Goal: Task Accomplishment & Management: Manage account settings

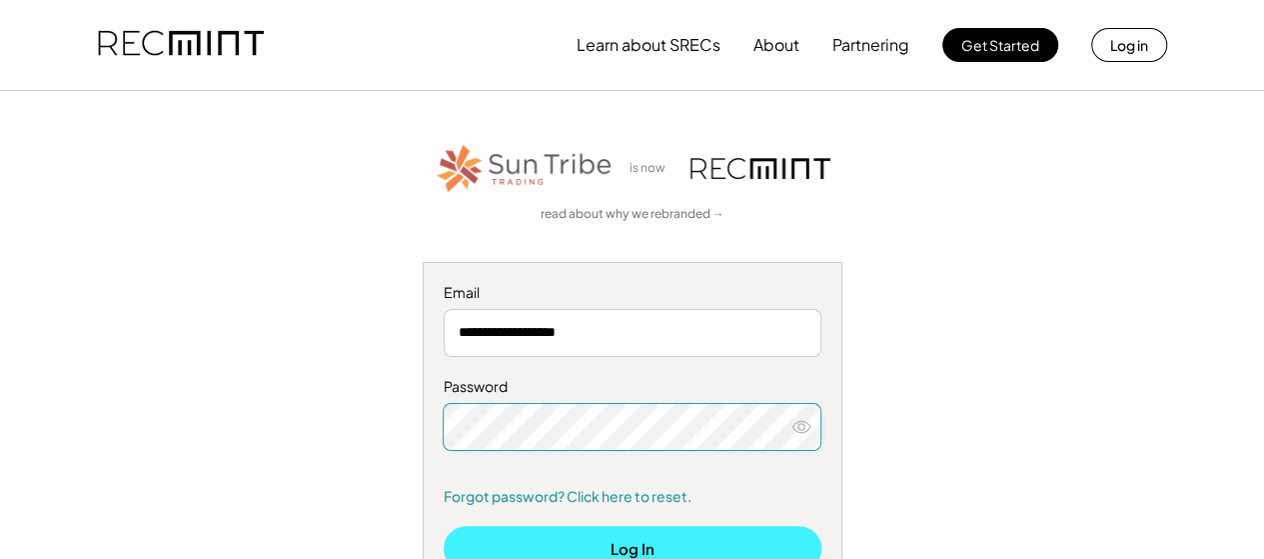
click at [640, 547] on button "Log In" at bounding box center [633, 548] width 378 height 45
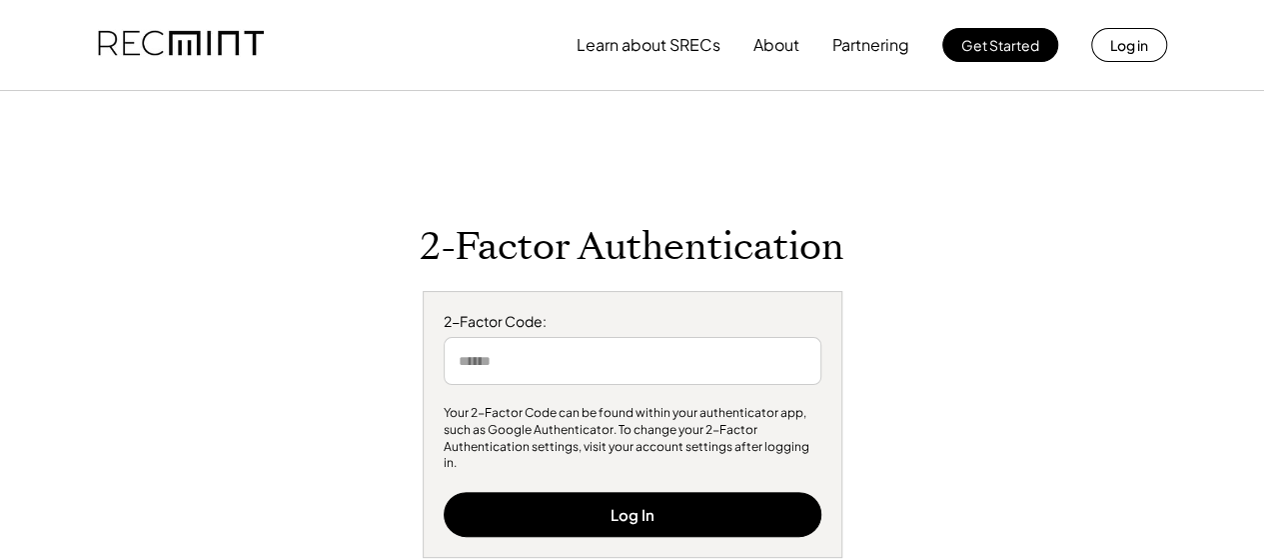
click at [630, 379] on input "input" at bounding box center [633, 361] width 378 height 48
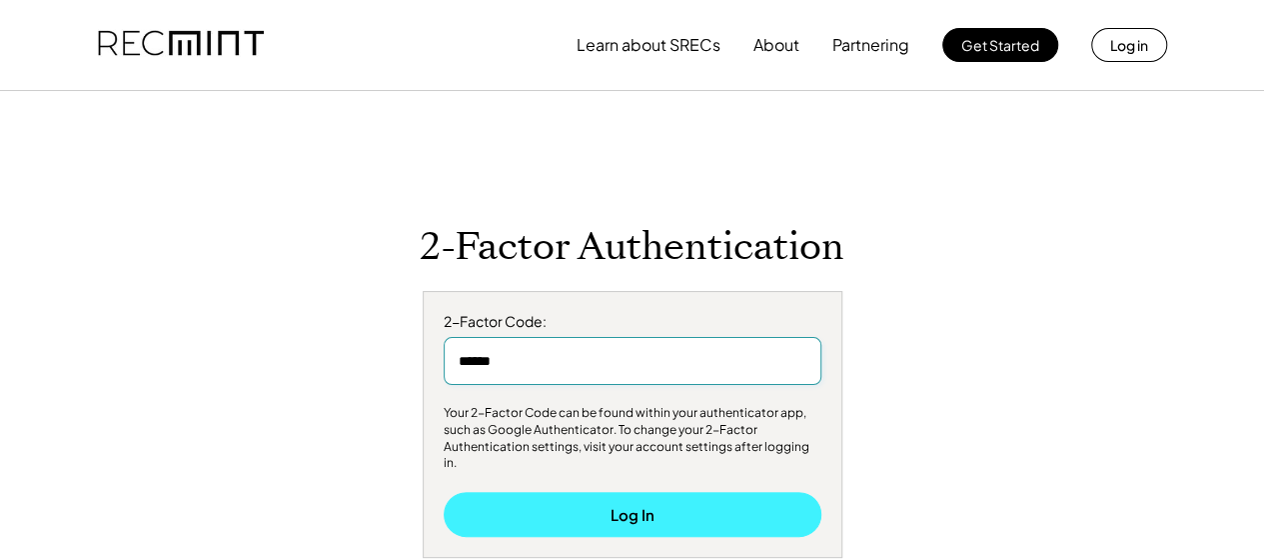
type input "******"
click at [638, 492] on button "Log In" at bounding box center [633, 514] width 378 height 45
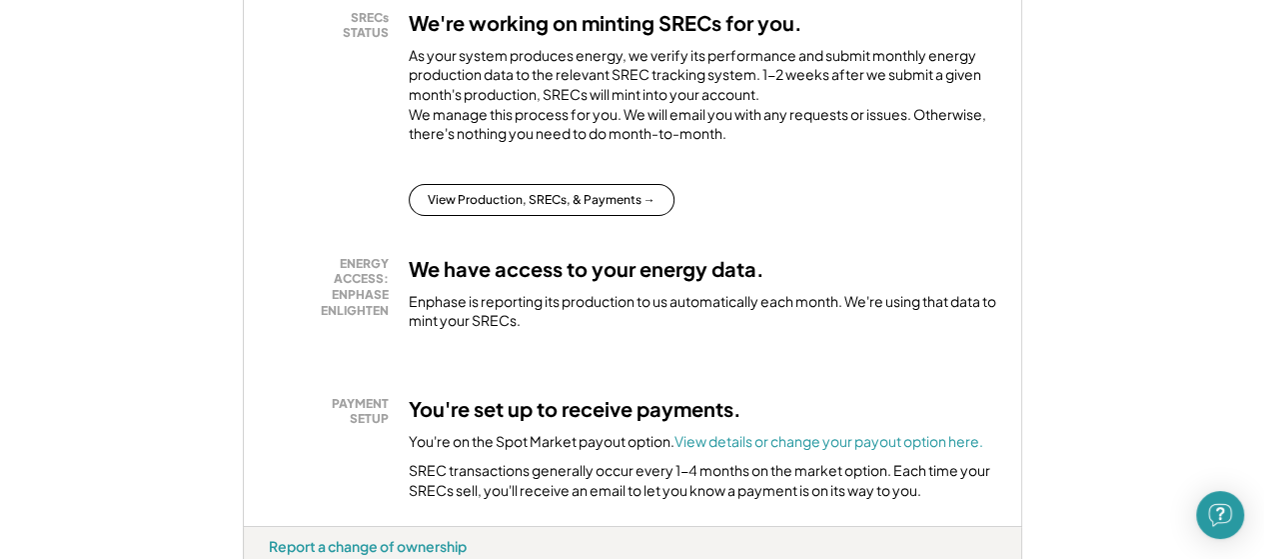
scroll to position [433, 0]
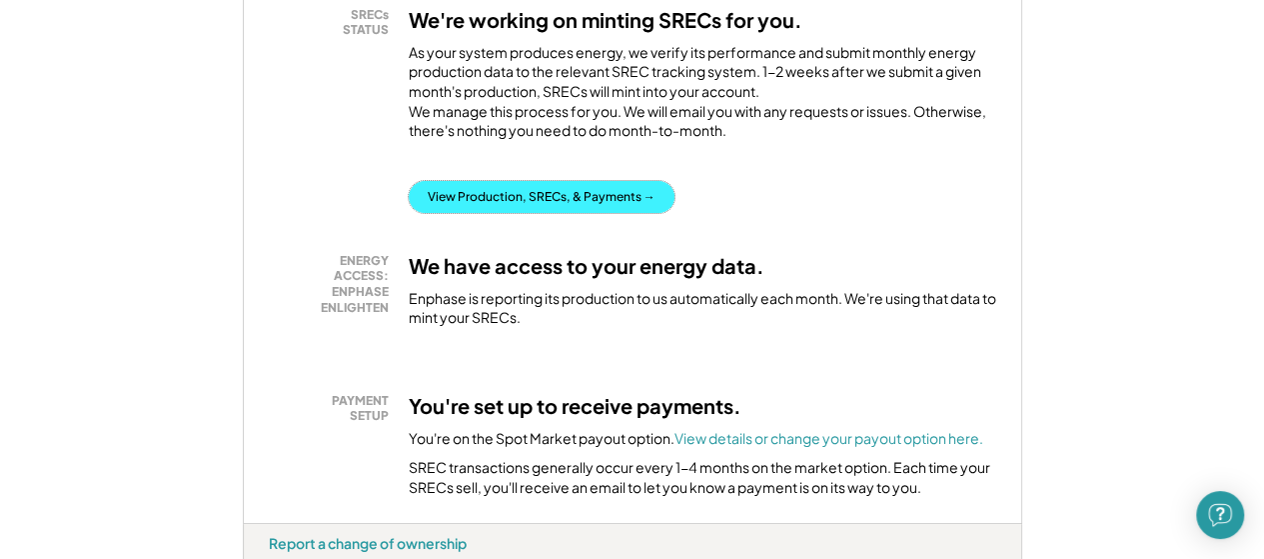
click at [638, 213] on button "View Production, SRECs, & Payments →" at bounding box center [542, 197] width 266 height 32
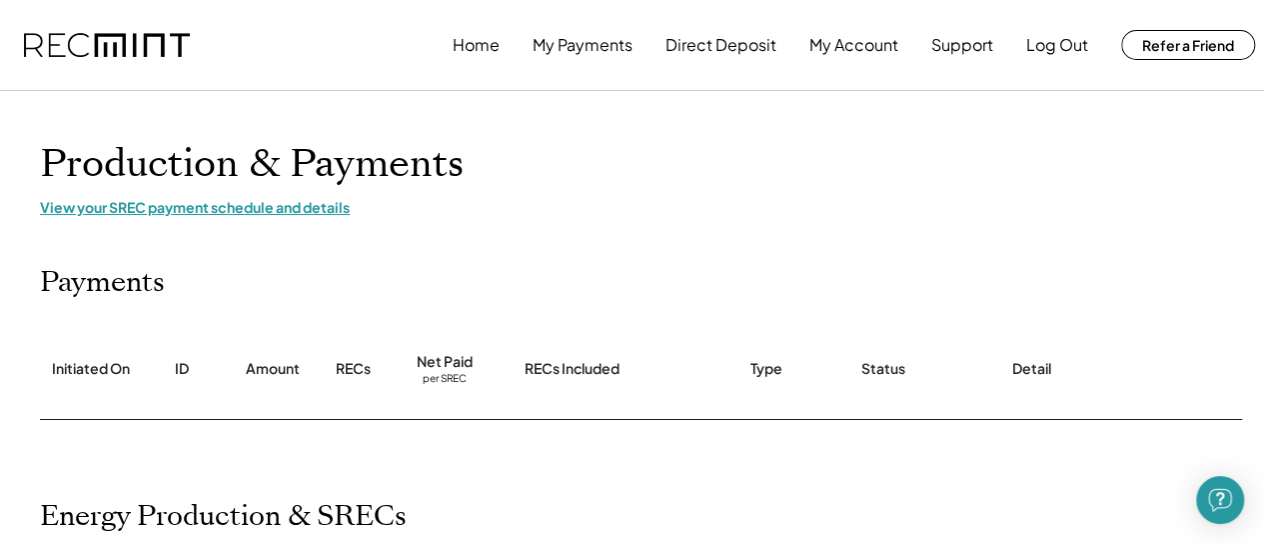
click at [181, 208] on div "View your SREC payment schedule and details" at bounding box center [639, 207] width 1199 height 18
